Goal: Navigation & Orientation: Understand site structure

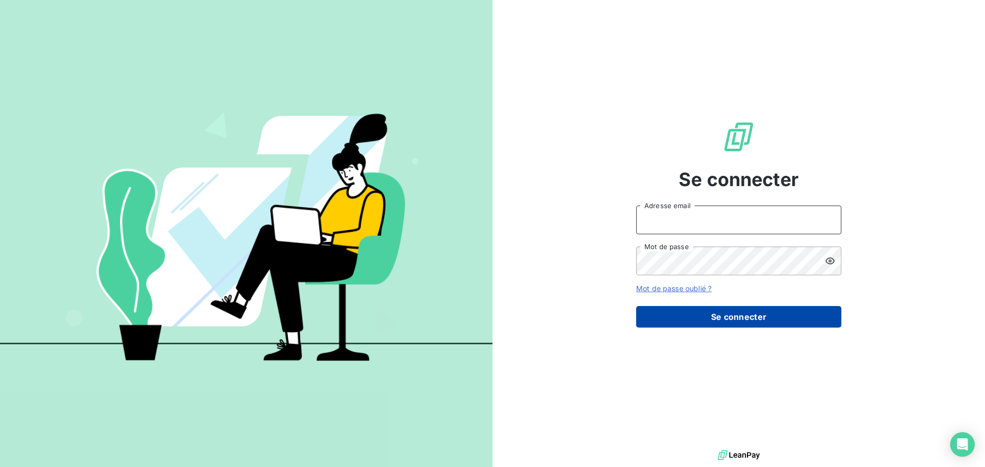
type input "[EMAIL_ADDRESS][DOMAIN_NAME]"
click at [735, 320] on button "Se connecter" at bounding box center [738, 317] width 205 height 22
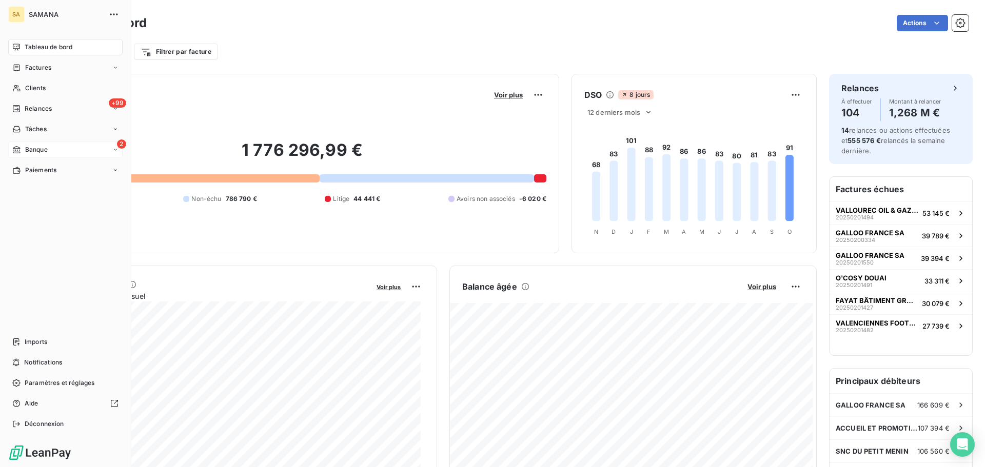
click at [51, 153] on div "2 Banque" at bounding box center [65, 150] width 114 height 16
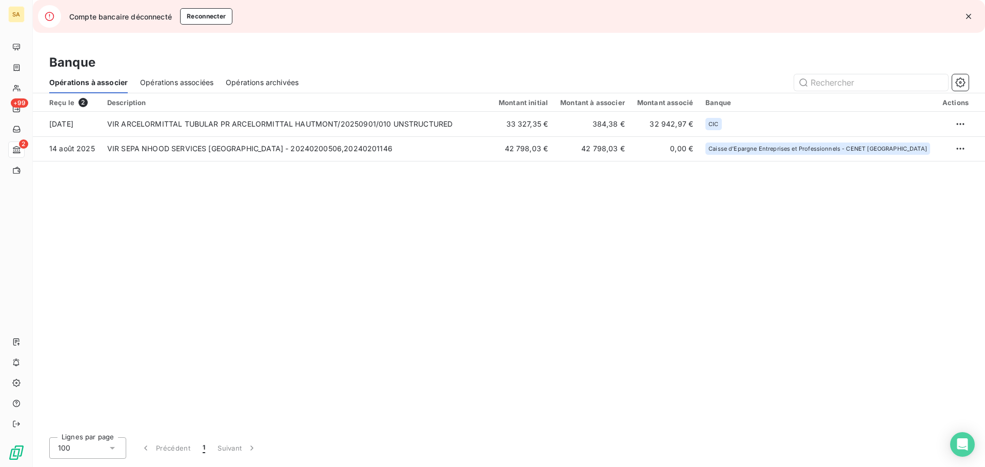
click at [189, 78] on span "Opérations associées" at bounding box center [176, 82] width 73 height 10
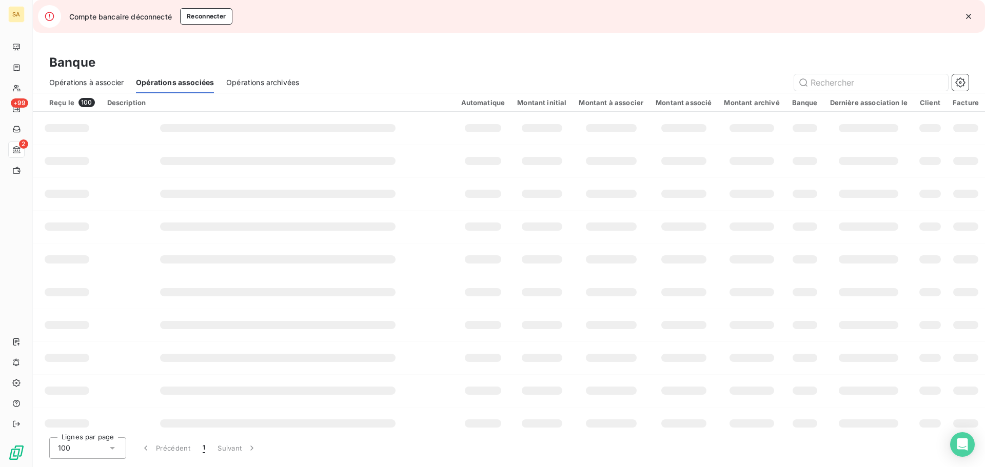
click at [972, 17] on icon "button" at bounding box center [969, 16] width 10 height 10
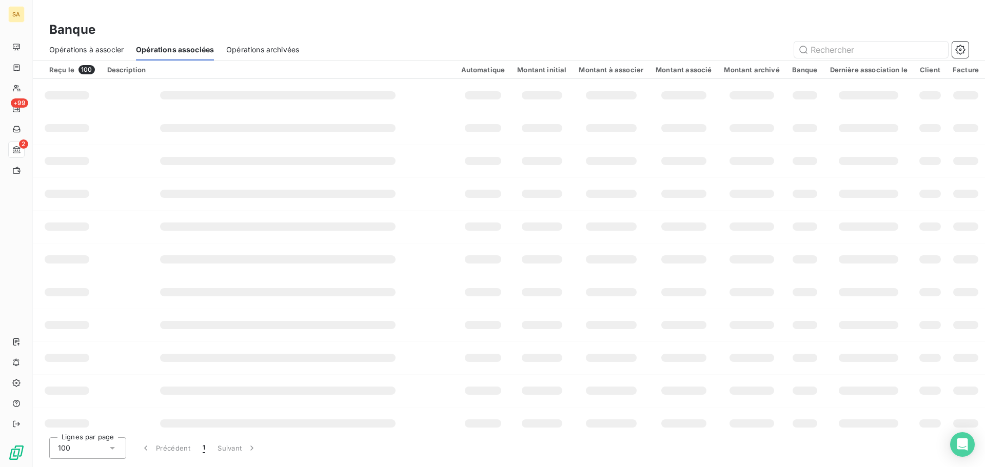
click at [120, 48] on span "Opérations à associer" at bounding box center [86, 50] width 74 height 10
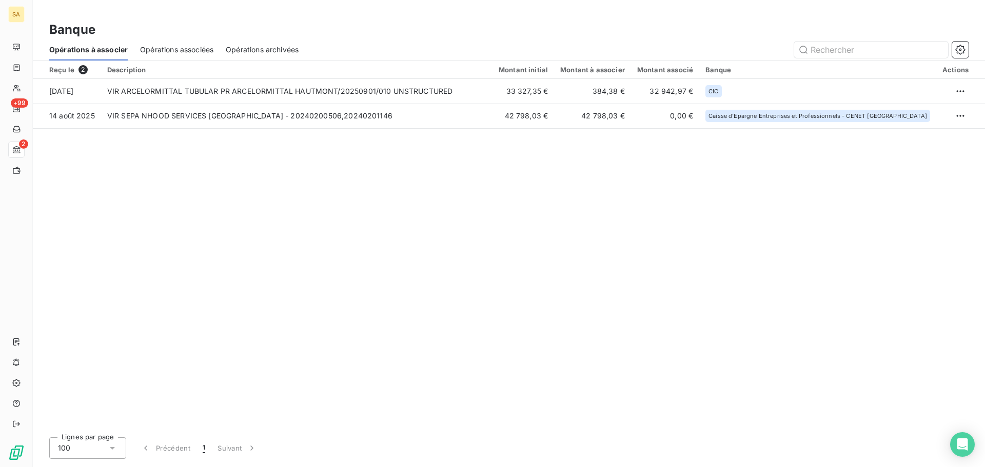
click at [267, 52] on span "Opérations archivées" at bounding box center [262, 50] width 73 height 10
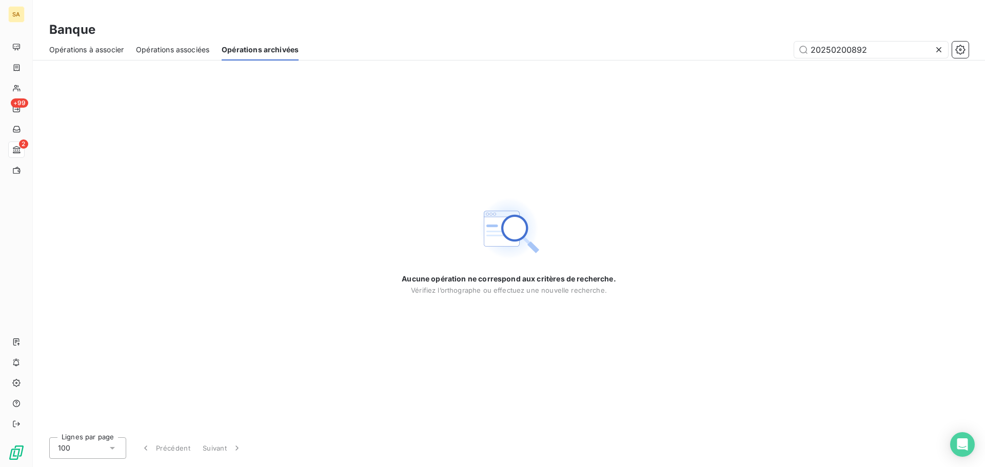
click at [186, 47] on span "Opérations associées" at bounding box center [172, 50] width 73 height 10
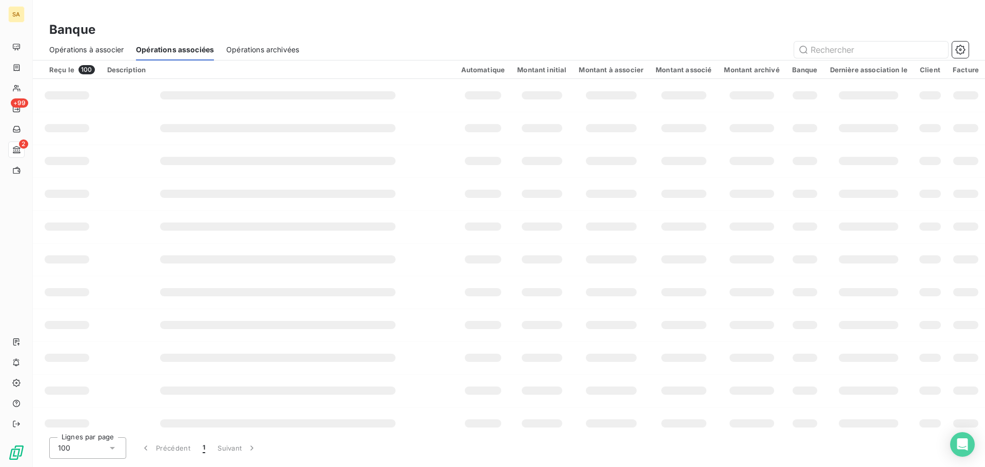
click at [107, 445] on div "100" at bounding box center [87, 449] width 77 height 22
click at [91, 397] on li "25" at bounding box center [87, 389] width 77 height 18
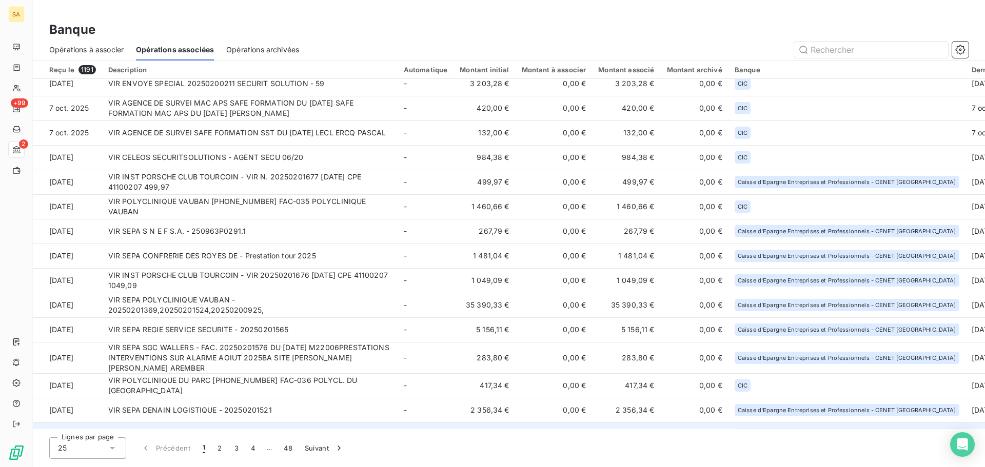
scroll to position [104, 0]
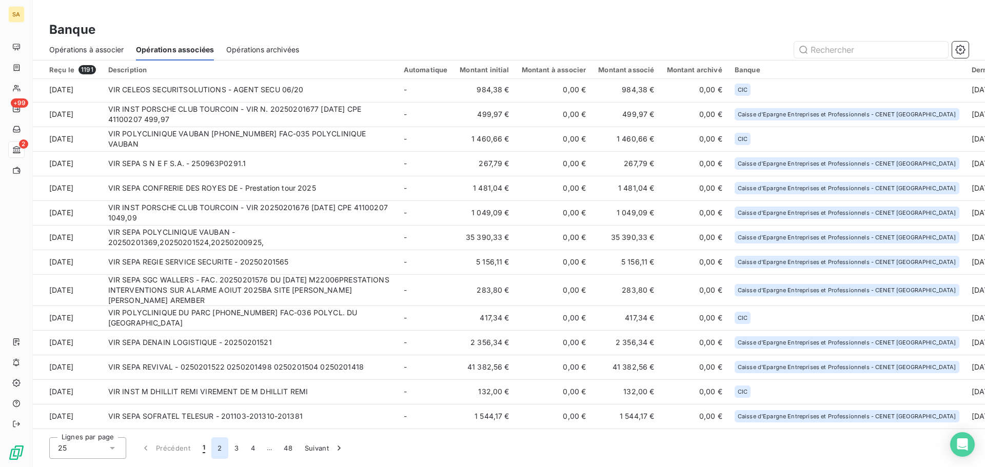
click at [216, 449] on button "2" at bounding box center [219, 449] width 16 height 22
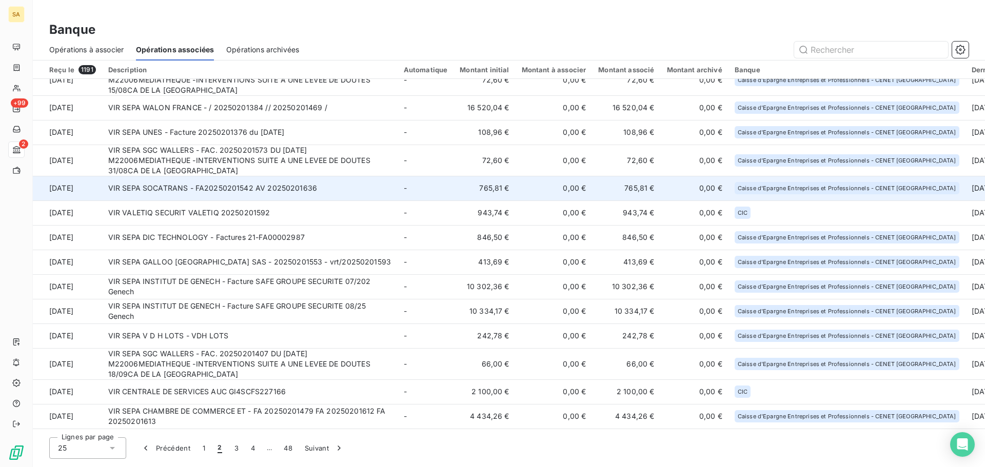
scroll to position [0, 0]
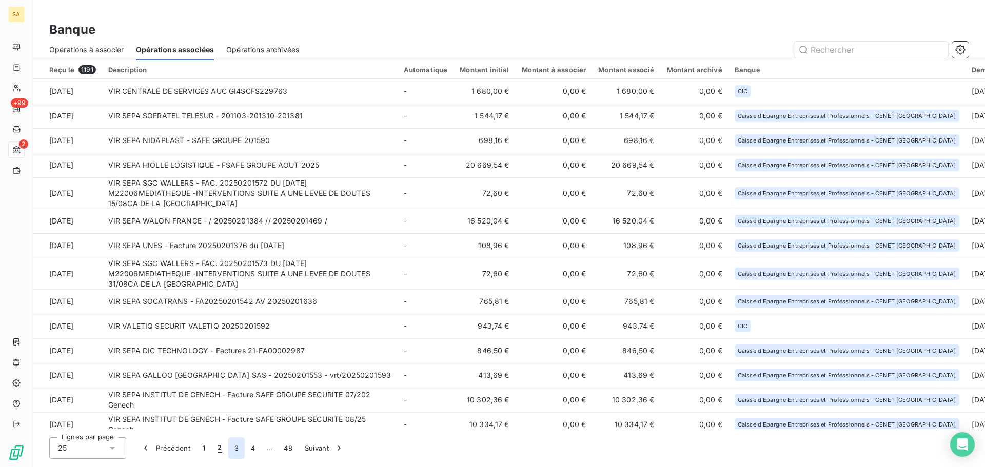
click at [236, 448] on button "3" at bounding box center [236, 449] width 16 height 22
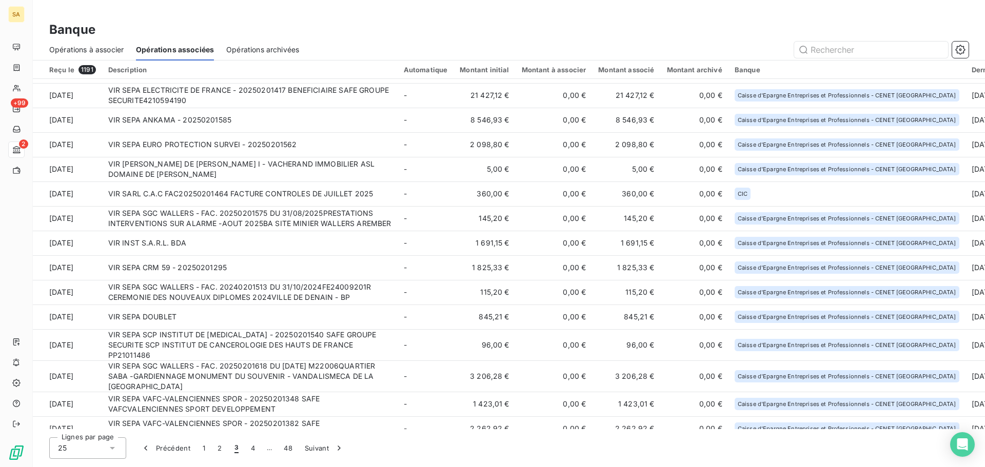
scroll to position [234, 0]
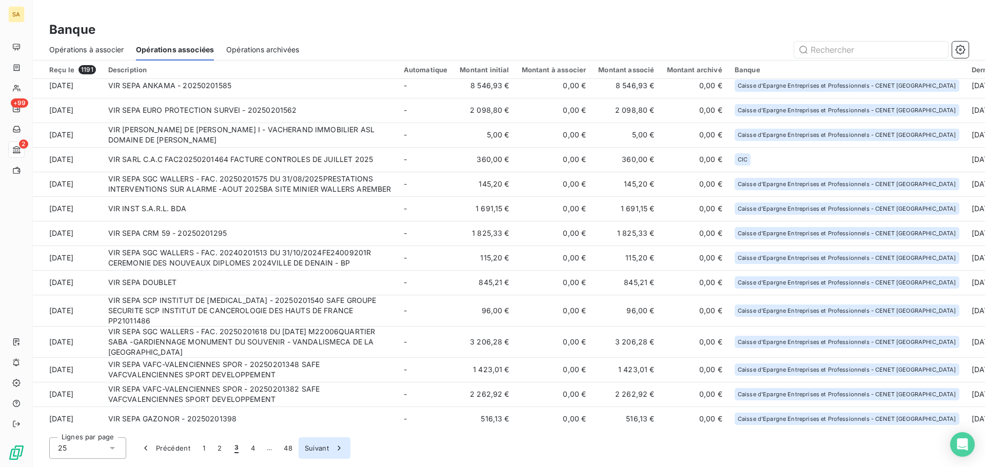
click at [248, 451] on button "4" at bounding box center [253, 449] width 16 height 22
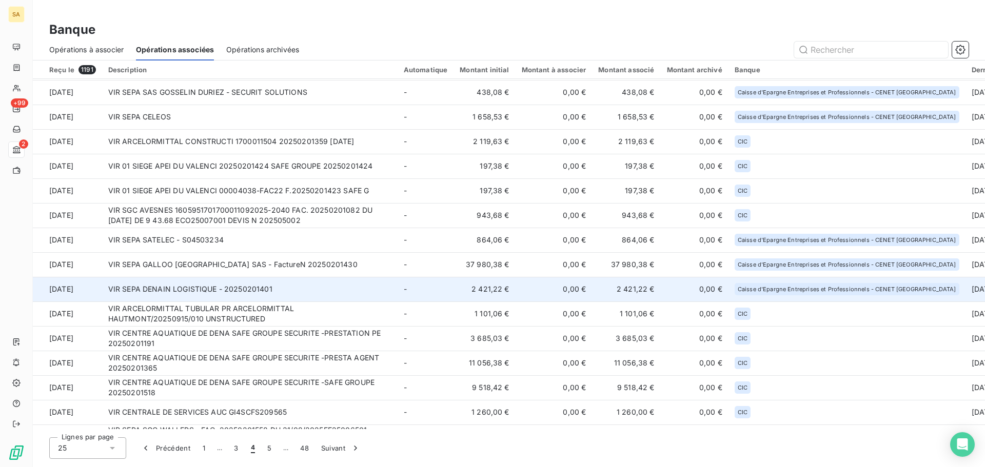
scroll to position [0, 0]
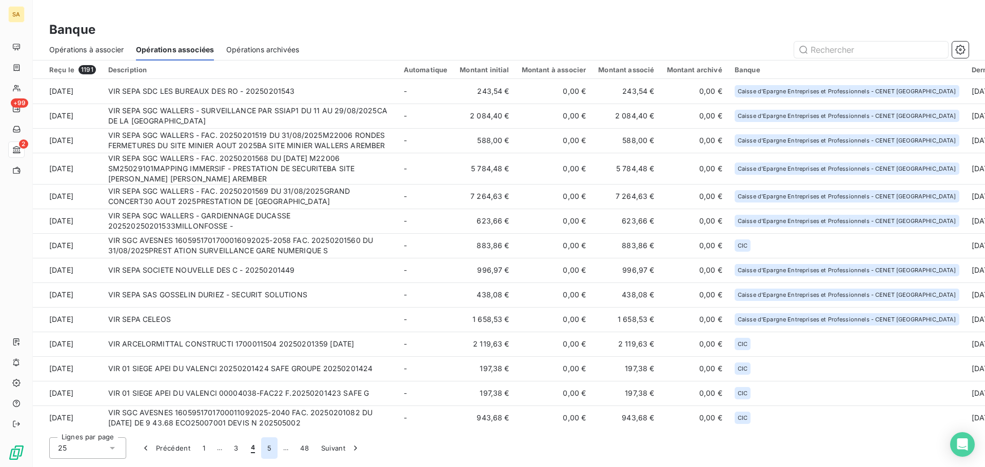
click at [266, 450] on button "5" at bounding box center [269, 449] width 16 height 22
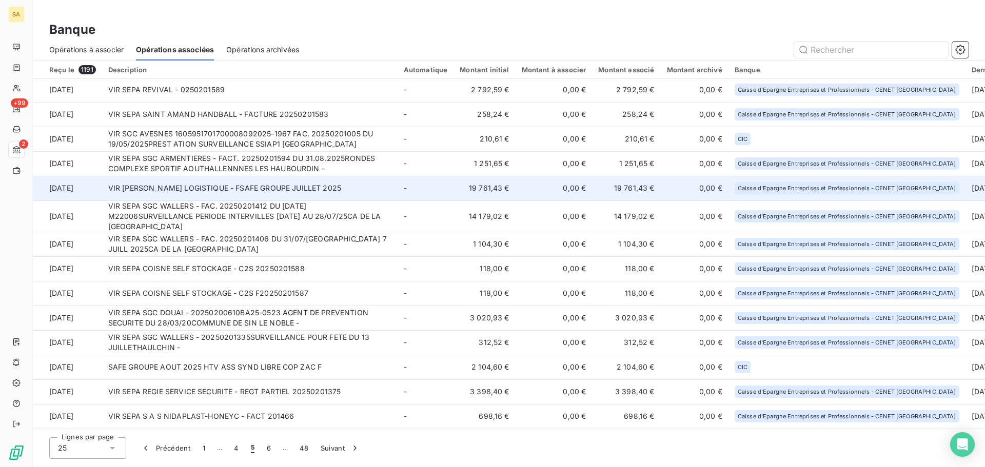
scroll to position [203, 0]
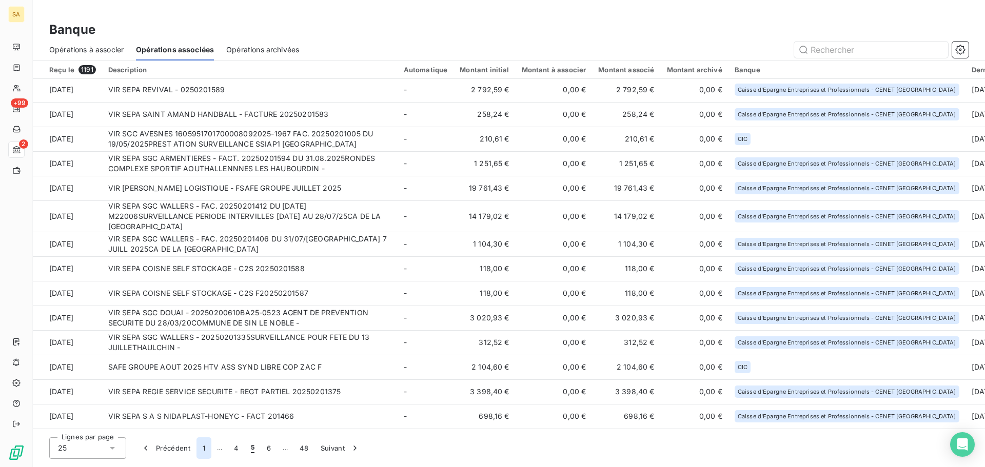
click at [200, 452] on button "1" at bounding box center [204, 449] width 15 height 22
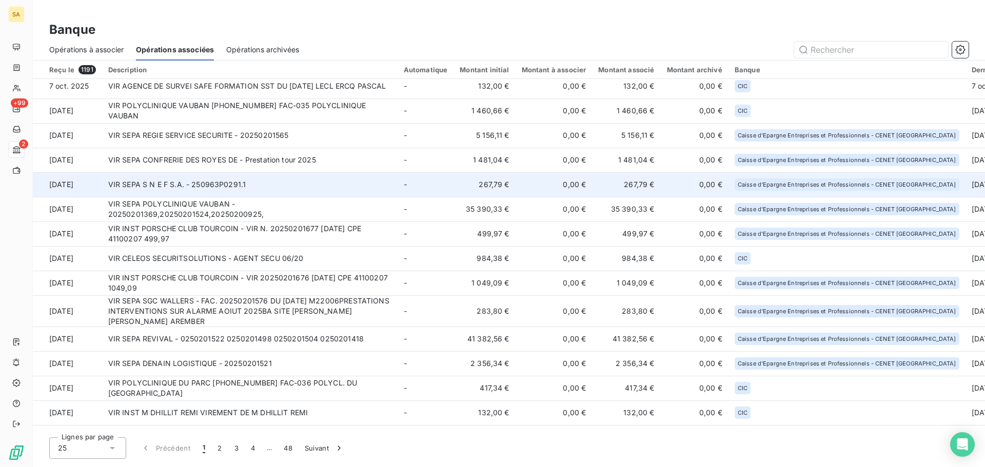
scroll to position [0, 0]
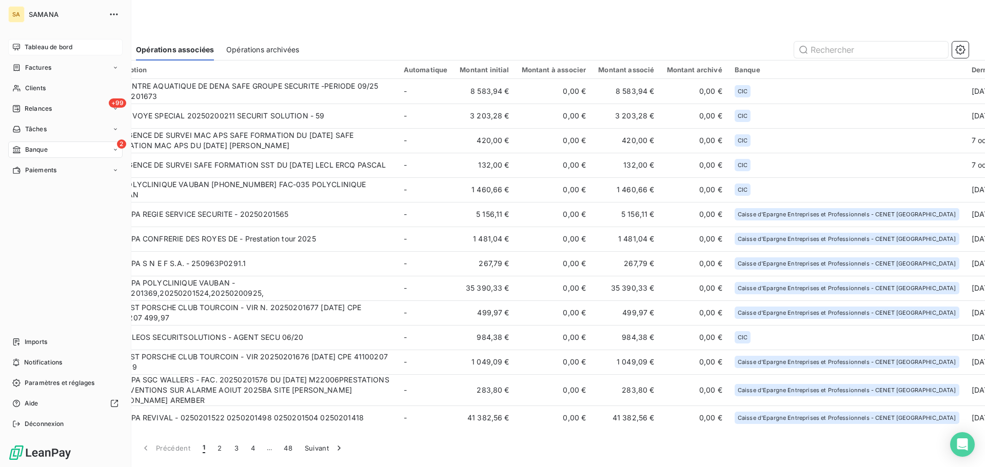
click at [57, 50] on span "Tableau de bord" at bounding box center [49, 47] width 48 height 9
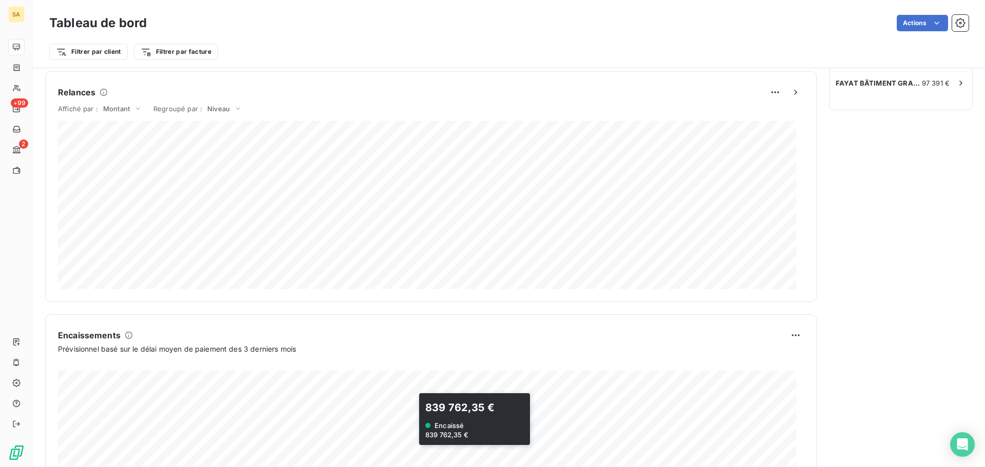
scroll to position [225, 0]
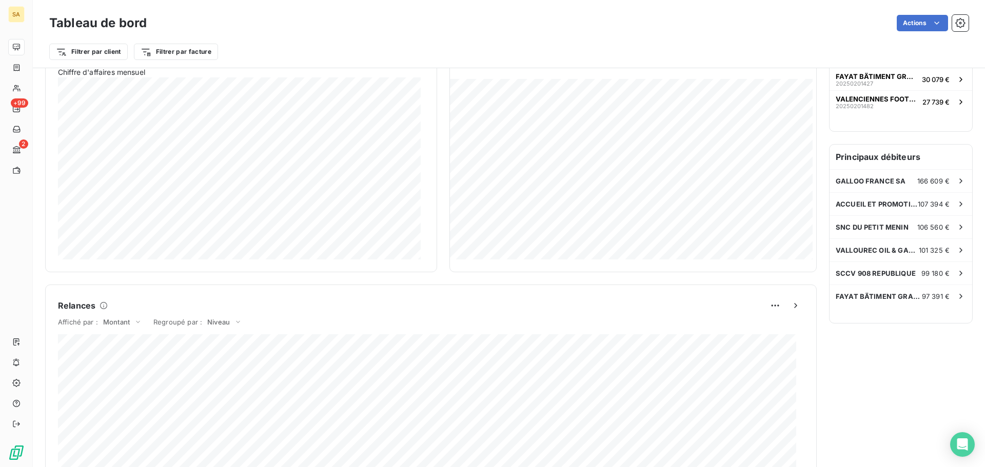
click at [555, 21] on div "Actions" at bounding box center [564, 23] width 810 height 16
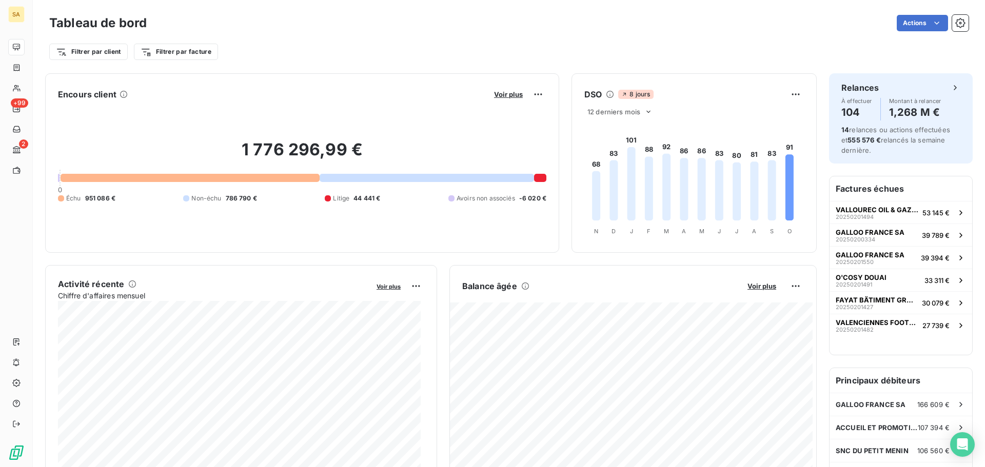
scroll to position [0, 0]
drag, startPoint x: 147, startPoint y: 24, endPoint x: 50, endPoint y: 31, distance: 97.3
click at [50, 31] on div "Tableau de bord Actions" at bounding box center [509, 23] width 920 height 22
click at [279, 34] on div "Filtrer par client Filtrer par facture" at bounding box center [509, 48] width 920 height 28
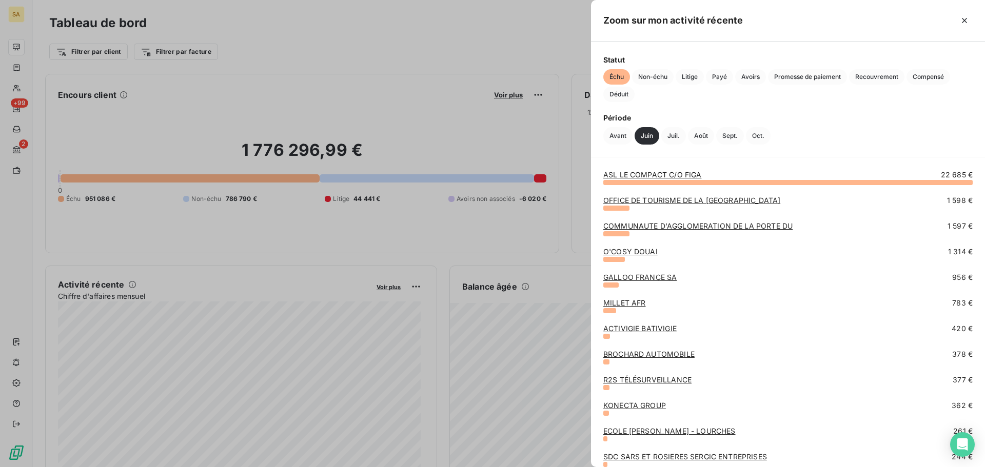
click at [881, 104] on div "Statut Échu Non-échu Litige Payé Avoirs Promesse de paiement Recouvrement Compe…" at bounding box center [788, 99] width 394 height 115
click at [464, 51] on div at bounding box center [492, 233] width 985 height 467
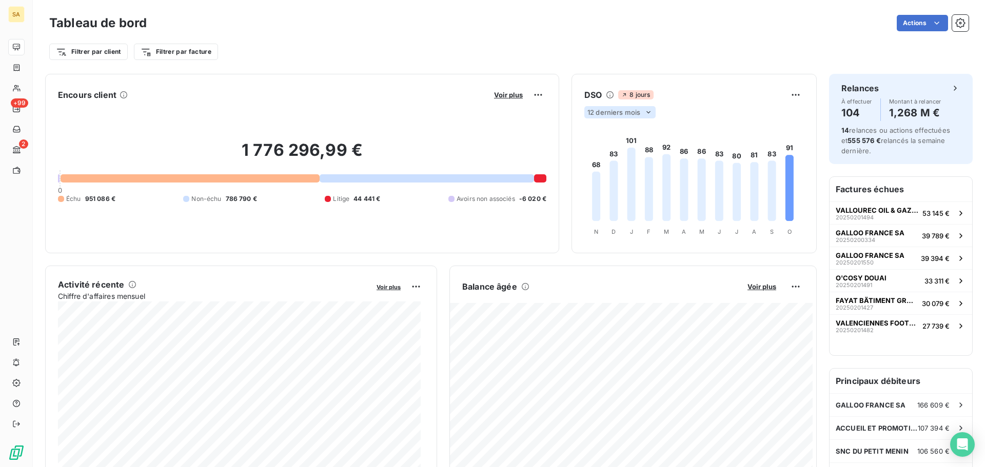
click at [635, 115] on span "12 derniers mois" at bounding box center [614, 112] width 53 height 8
click at [612, 131] on li "6" at bounding box center [621, 132] width 68 height 18
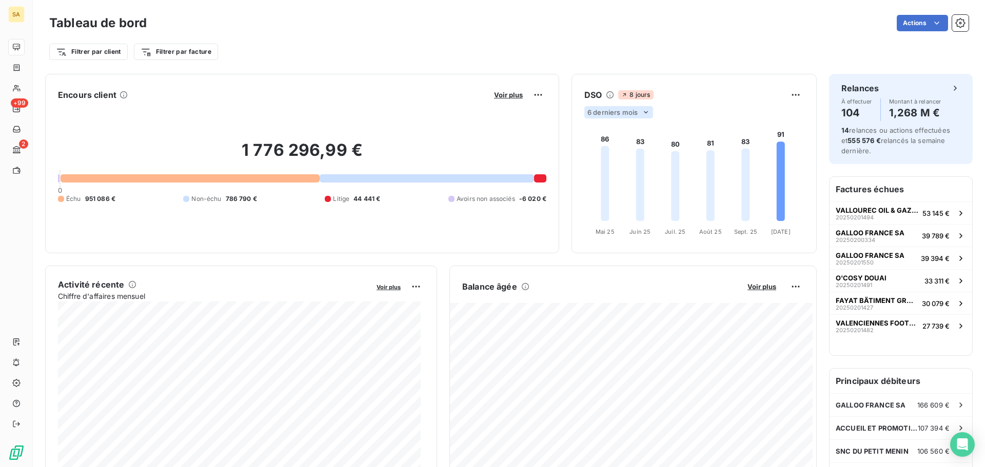
click at [632, 114] on span "6 derniers mois" at bounding box center [613, 112] width 50 height 8
click at [612, 153] on li "12" at bounding box center [621, 152] width 68 height 18
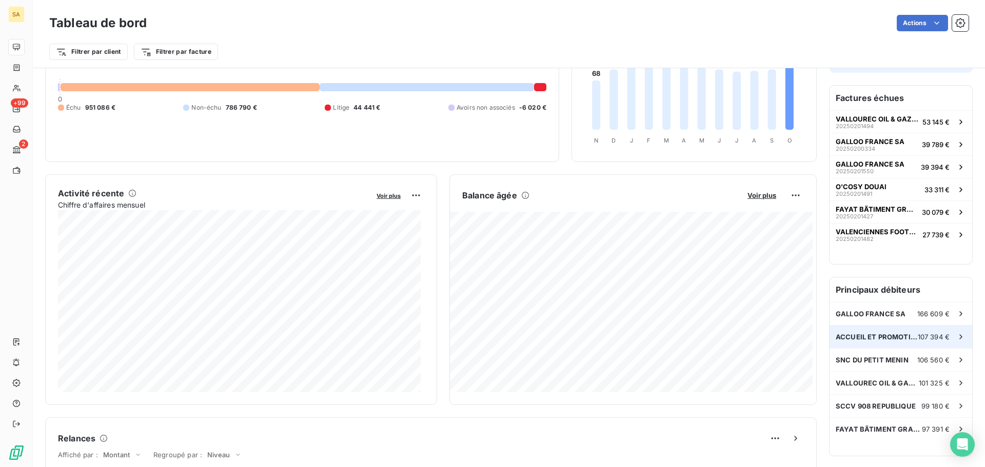
scroll to position [104, 0]
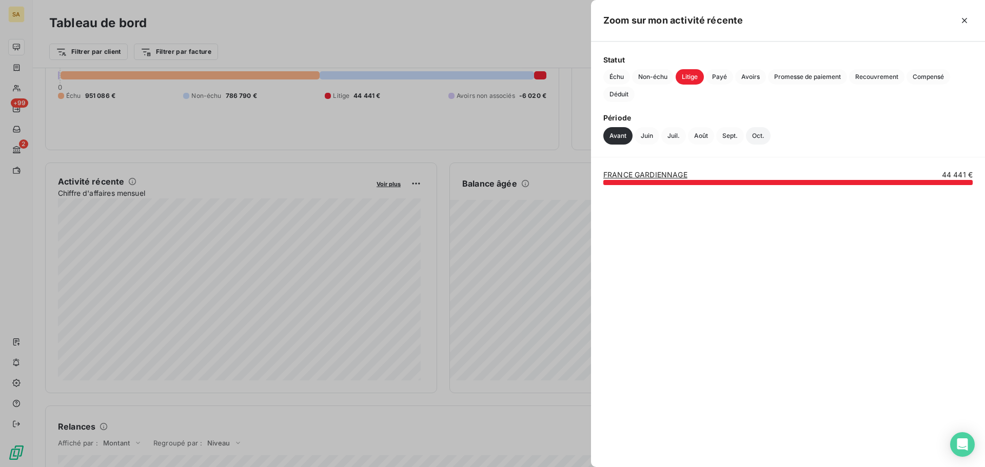
click at [753, 140] on button "Oct." at bounding box center [758, 135] width 25 height 17
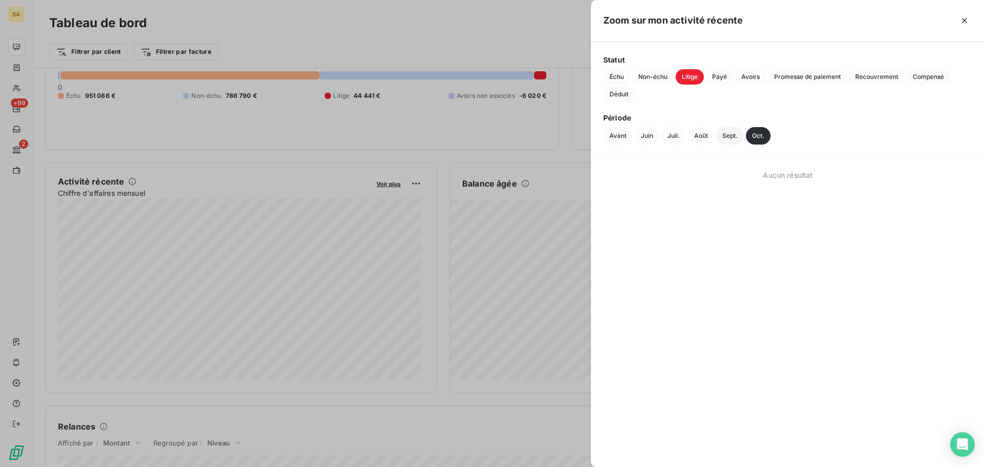
click at [729, 142] on button "Sept." at bounding box center [730, 135] width 28 height 17
click at [705, 142] on button "Août" at bounding box center [701, 135] width 26 height 17
drag, startPoint x: 667, startPoint y: 142, endPoint x: 639, endPoint y: 142, distance: 28.2
click at [667, 142] on button "Juil." at bounding box center [673, 135] width 25 height 17
click at [638, 142] on button "Juin" at bounding box center [647, 135] width 25 height 17
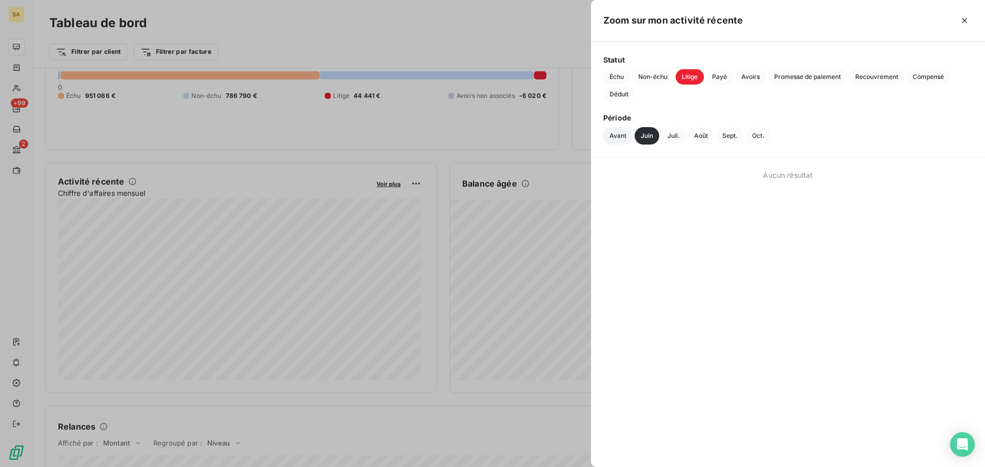
click at [621, 142] on button "Avant" at bounding box center [617, 135] width 29 height 17
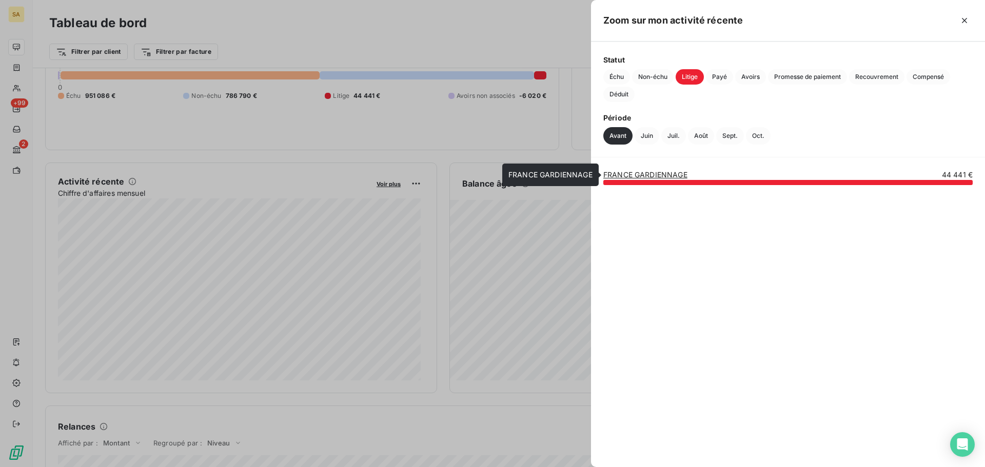
click at [656, 177] on link "FRANCE GARDIENNAGE" at bounding box center [645, 174] width 84 height 9
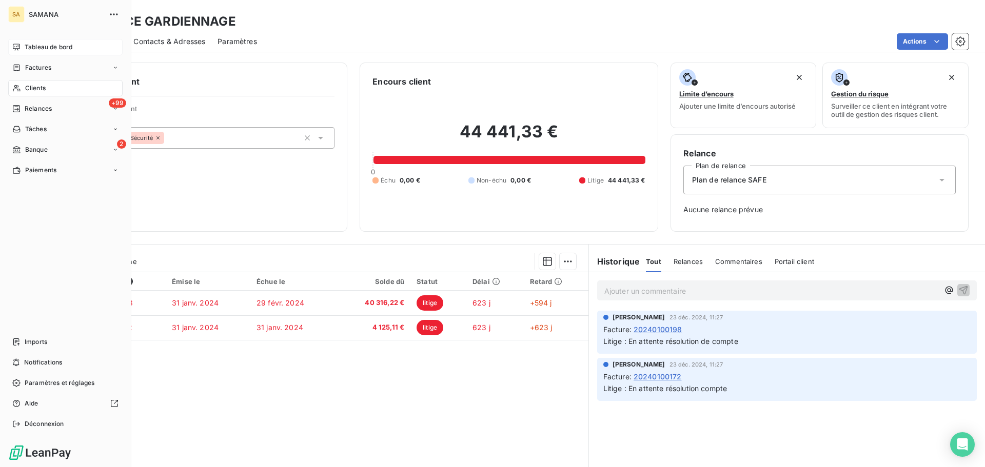
click at [29, 44] on span "Tableau de bord" at bounding box center [49, 47] width 48 height 9
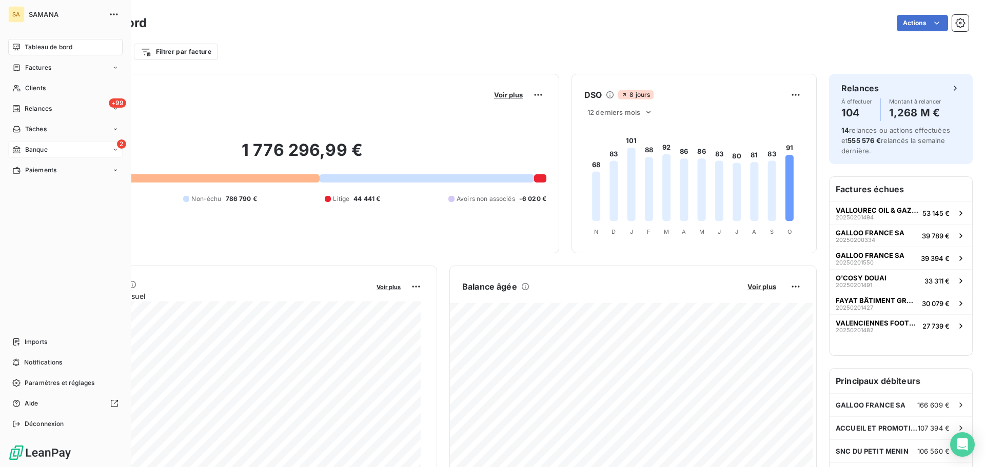
click at [57, 152] on div "2 Banque" at bounding box center [65, 150] width 114 height 16
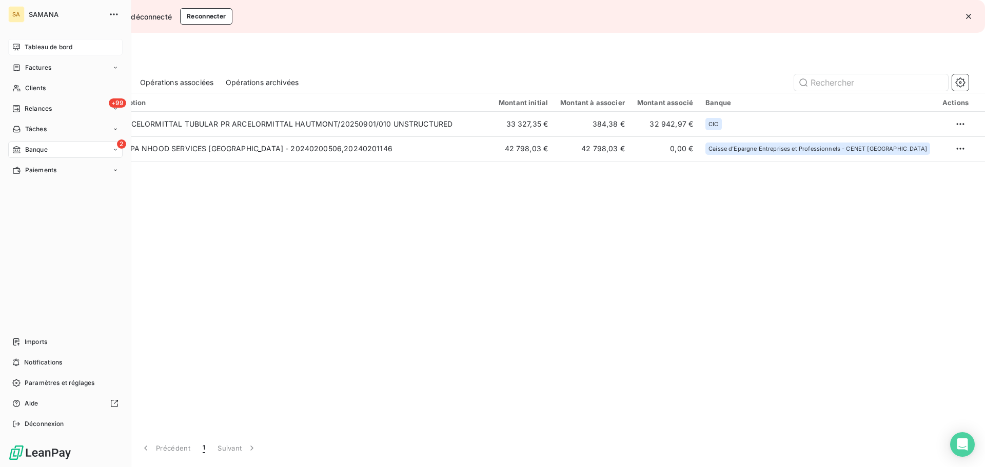
click at [60, 150] on div "2 Banque" at bounding box center [65, 150] width 114 height 16
click at [52, 128] on div "Tâches" at bounding box center [65, 129] width 114 height 16
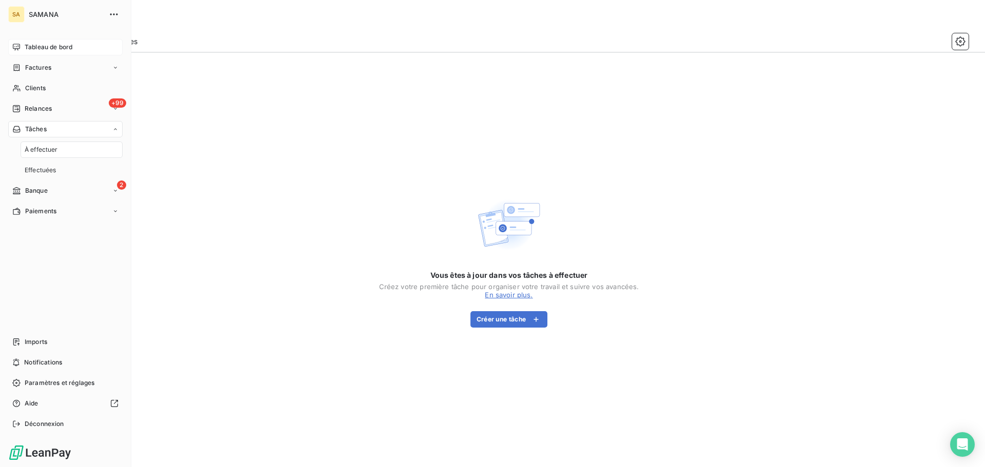
click at [49, 149] on span "À effectuer" at bounding box center [41, 149] width 33 height 9
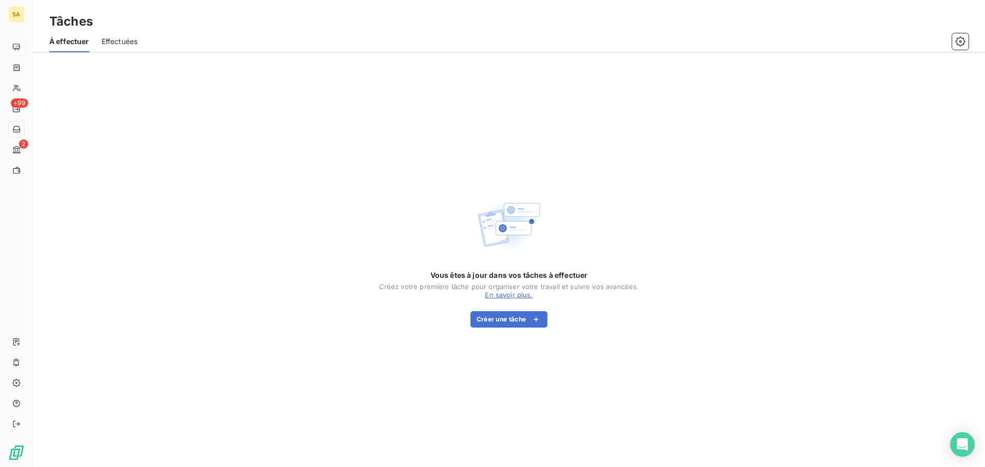
click at [124, 50] on div "Effectuées" at bounding box center [120, 42] width 36 height 22
click at [79, 41] on span "À effectuer" at bounding box center [68, 41] width 38 height 10
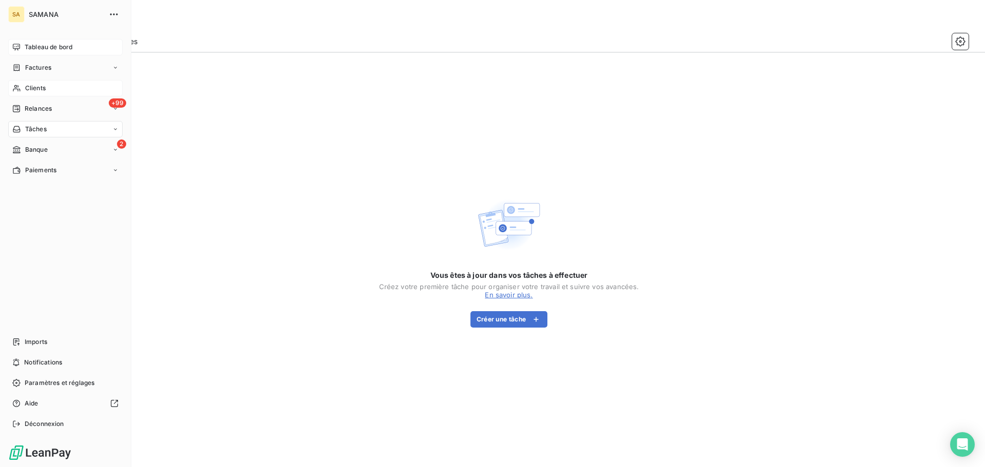
click at [34, 89] on span "Clients" at bounding box center [35, 88] width 21 height 9
